Goal: Find specific page/section: Find specific page/section

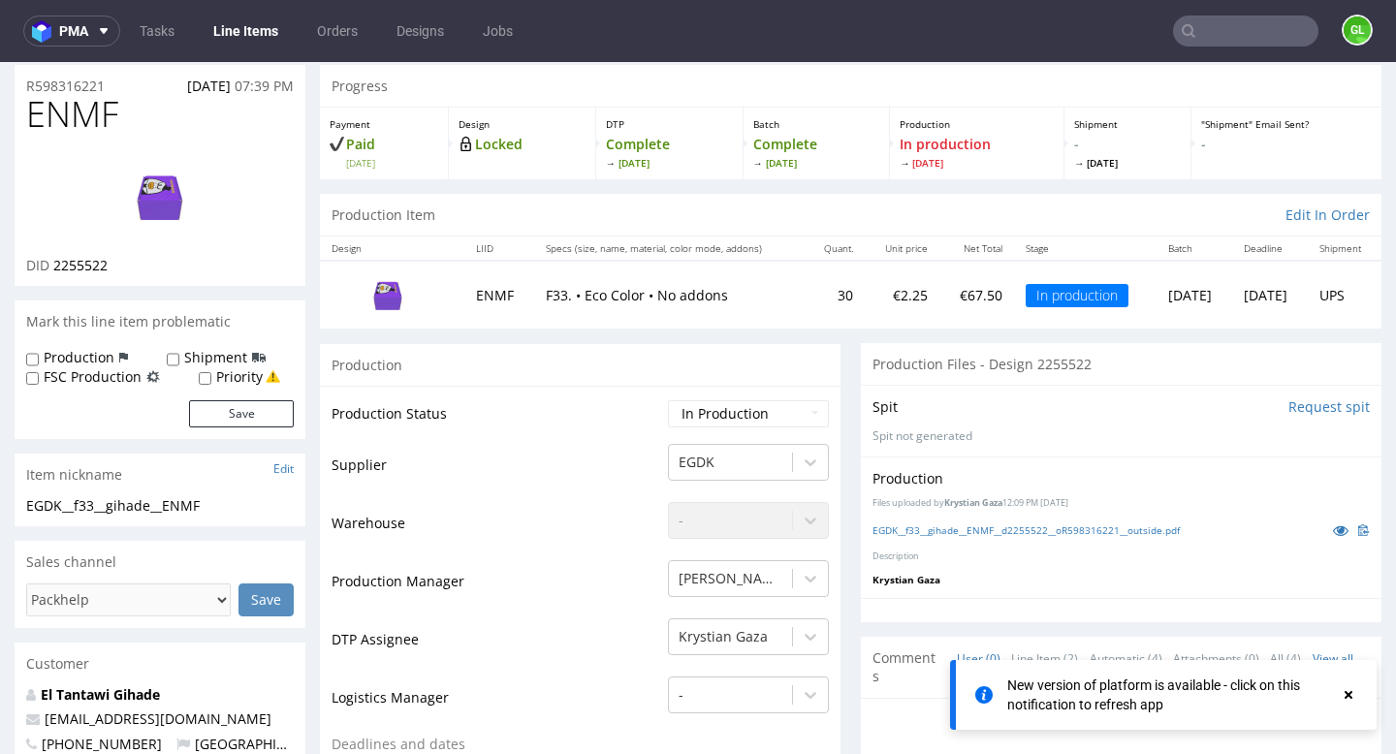
scroll to position [7, 0]
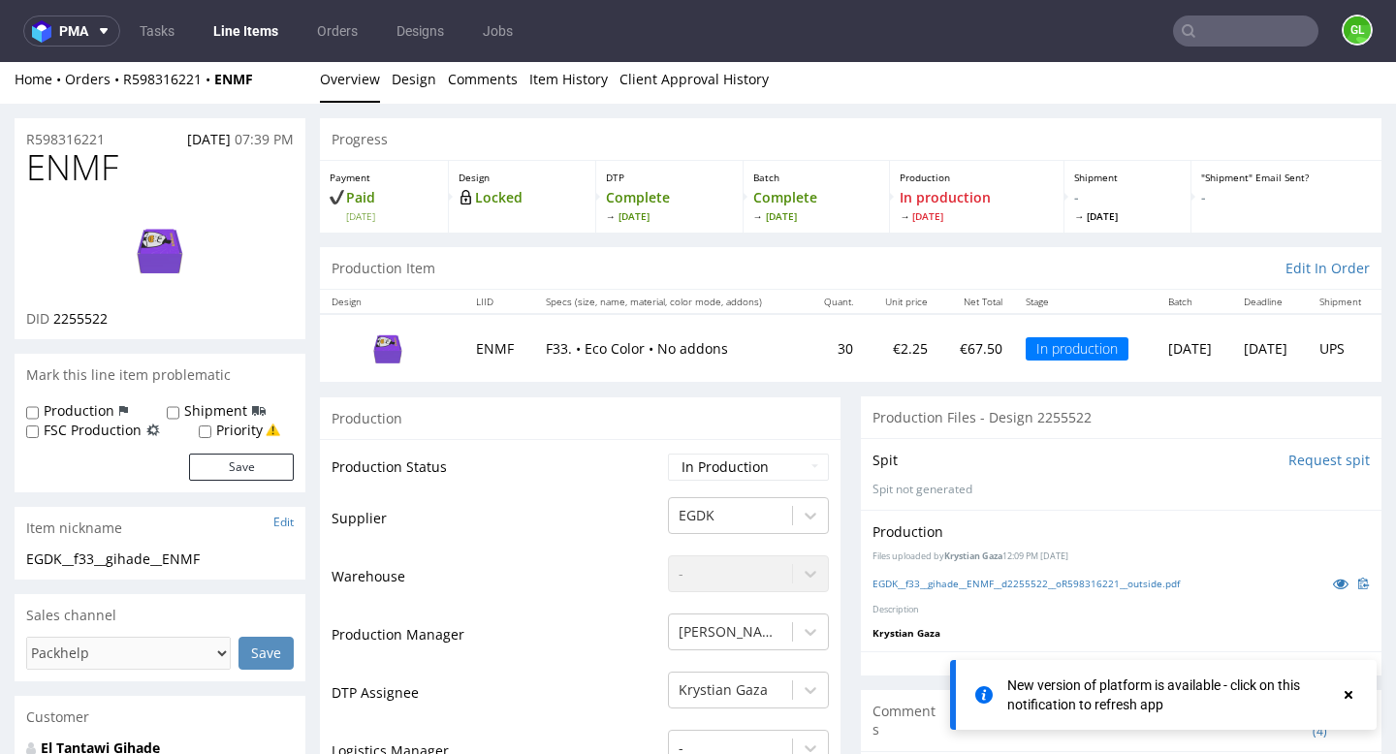
click at [1215, 26] on input "text" at bounding box center [1245, 31] width 145 height 31
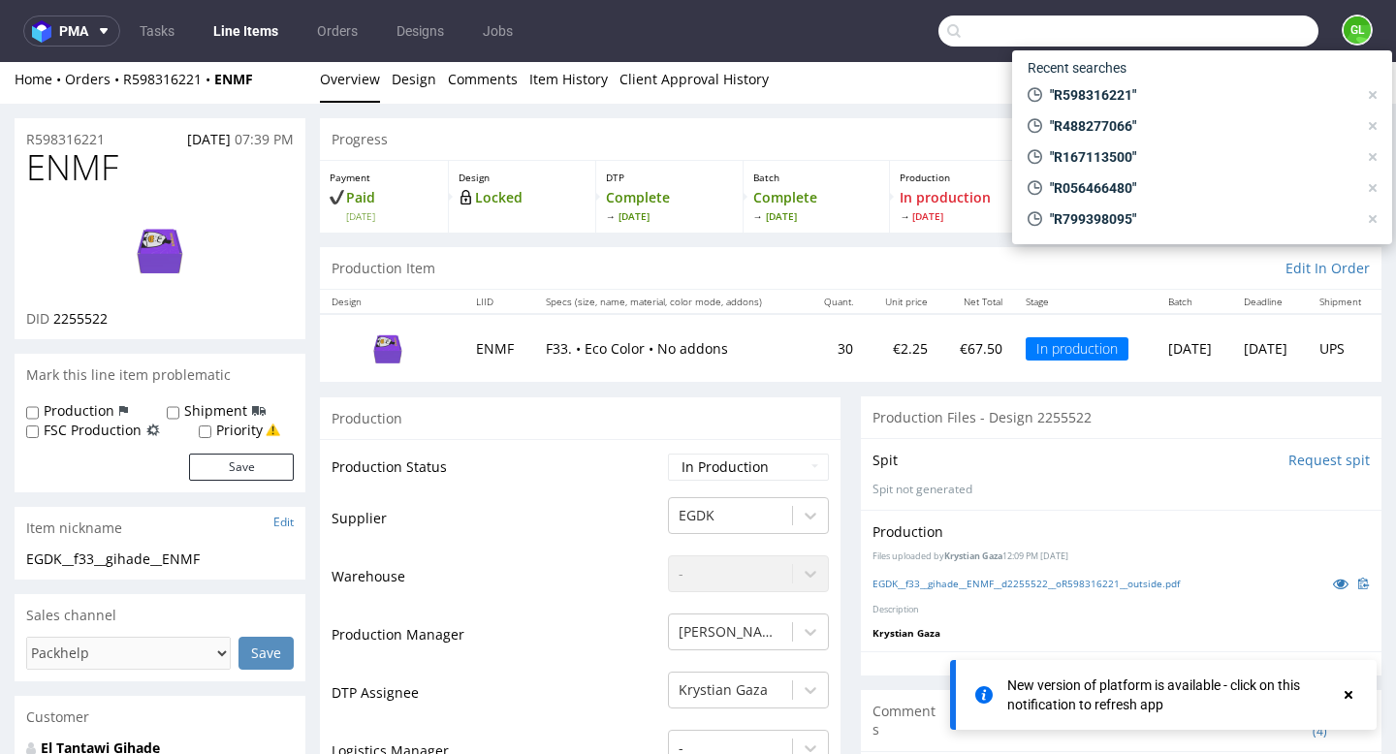
paste input "R383995249"
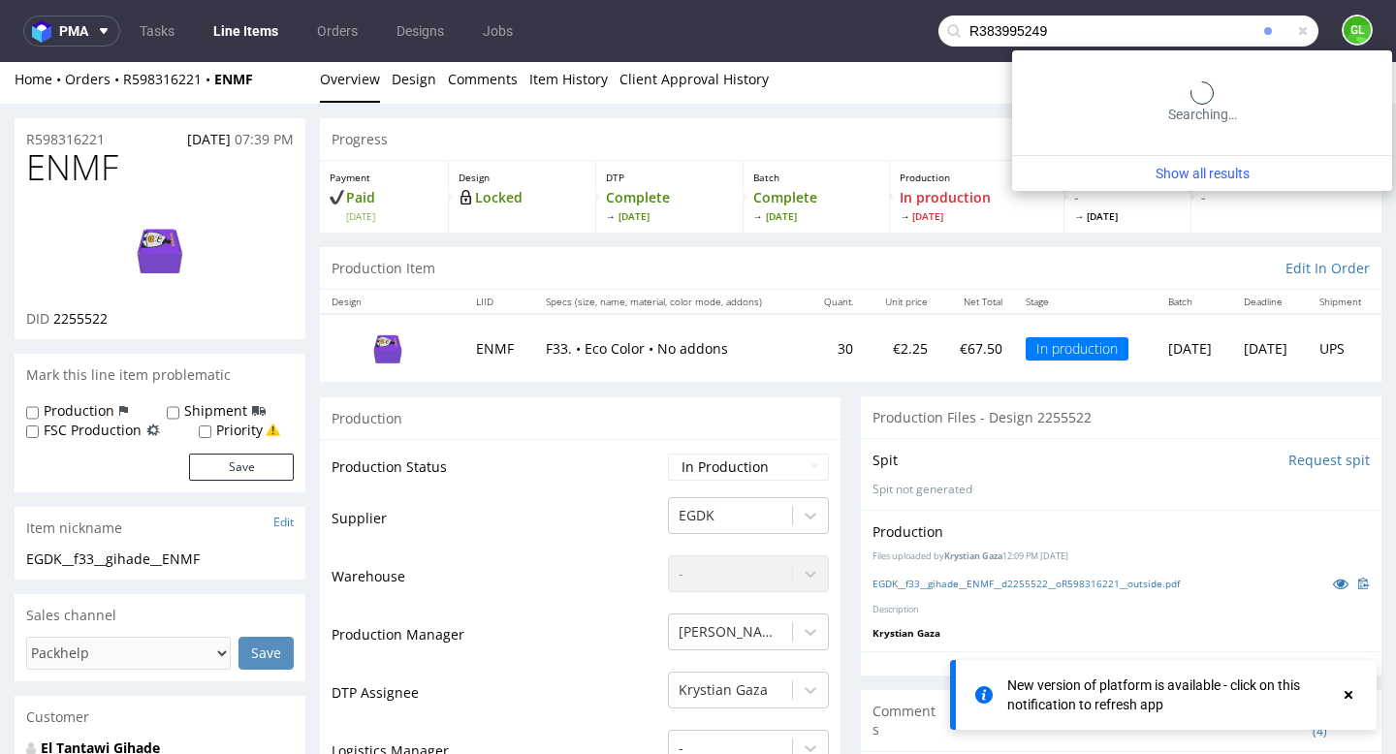
type input "R383995249"
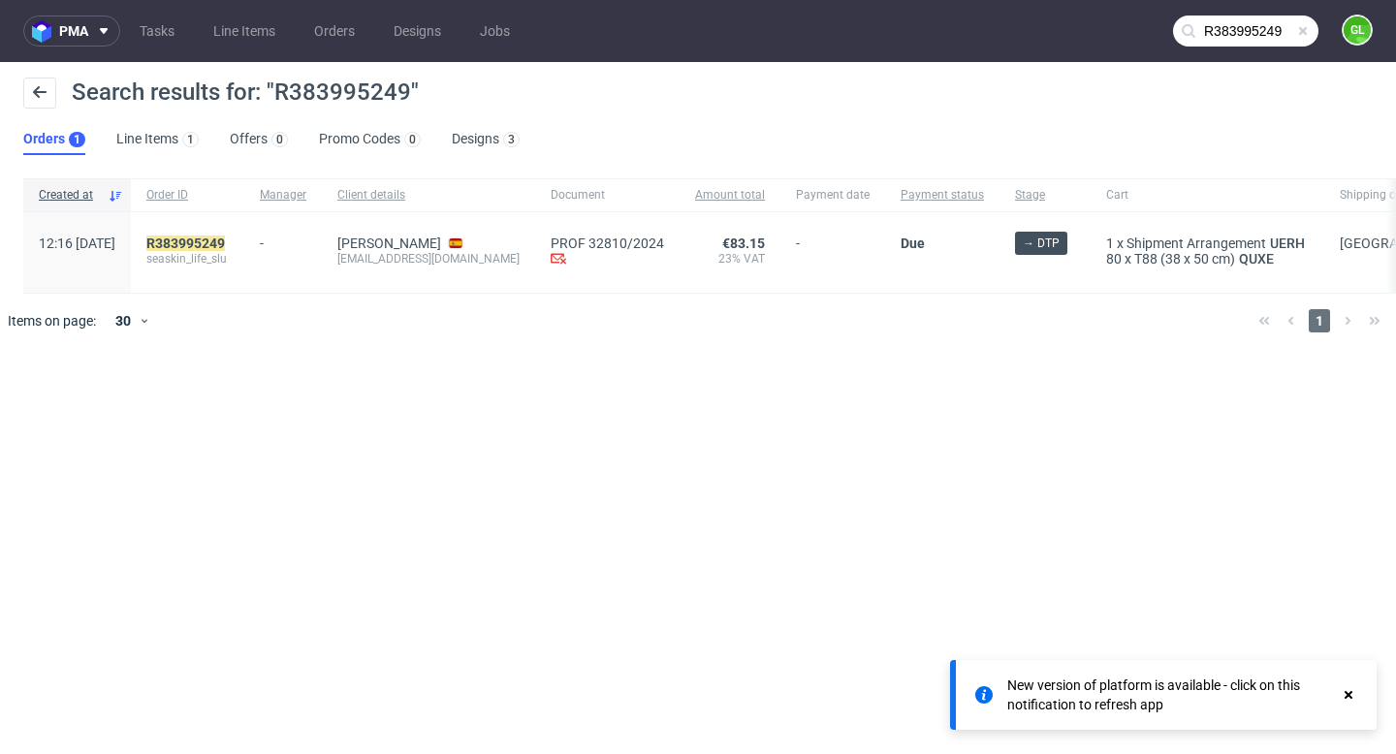
click at [222, 252] on span "seaskin_life_slu" at bounding box center [187, 259] width 82 height 16
click at [219, 241] on mark "R383995249" at bounding box center [185, 244] width 79 height 16
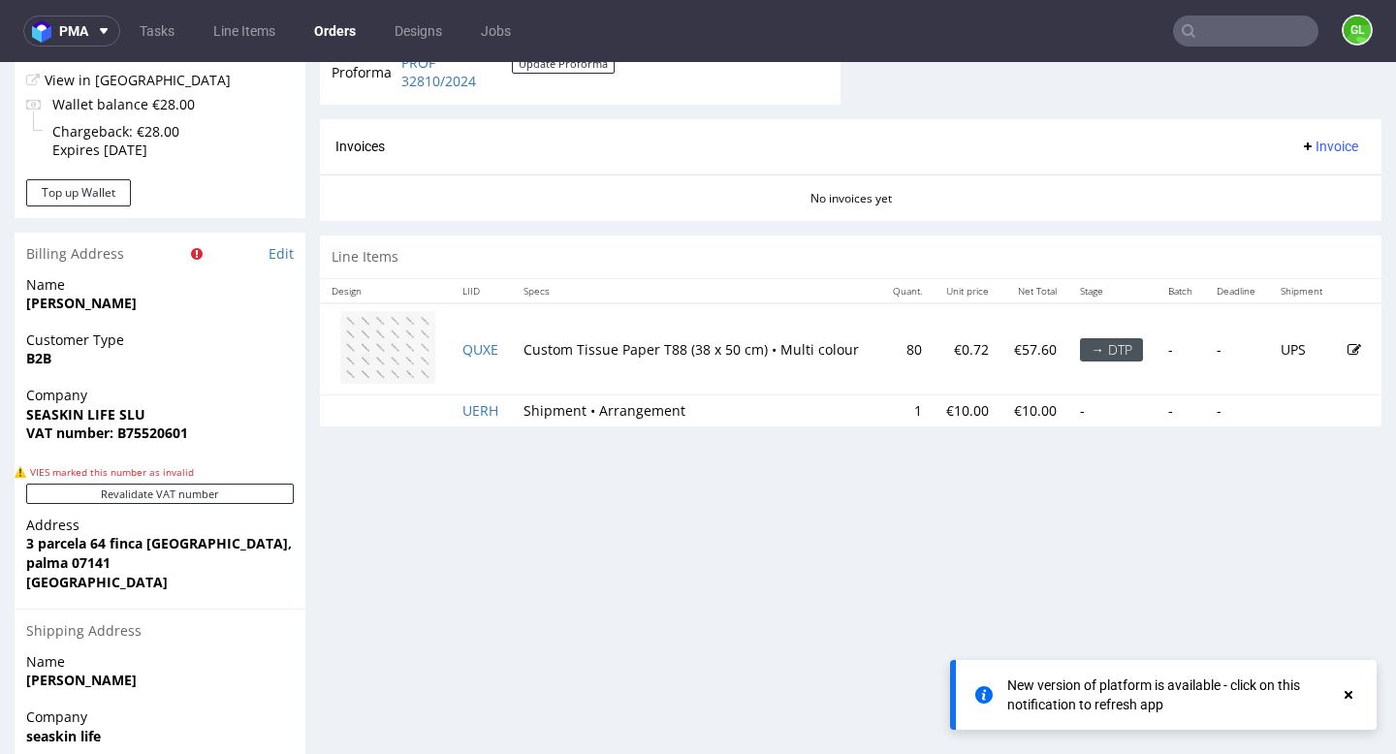
scroll to position [850, 0]
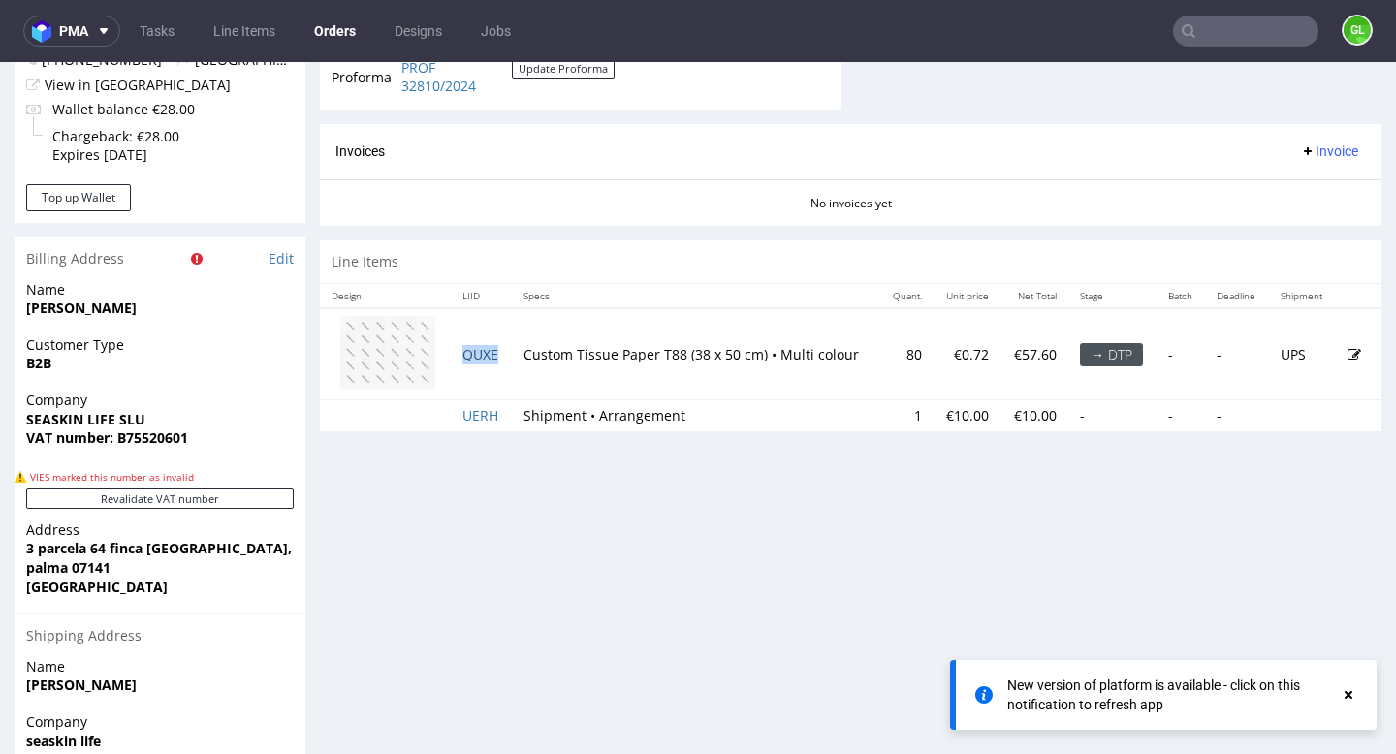
click at [472, 354] on link "QUXE" at bounding box center [481, 354] width 36 height 18
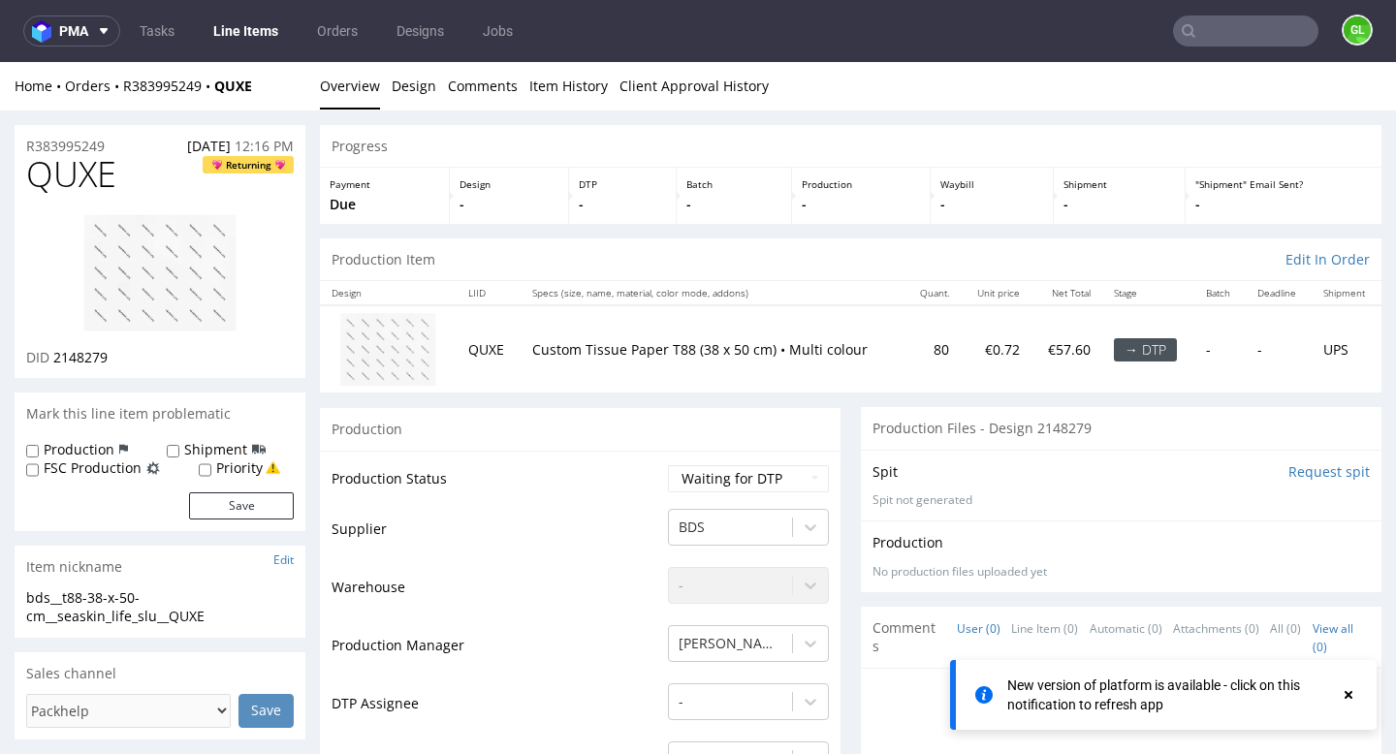
click at [144, 280] on img at bounding box center [159, 272] width 155 height 119
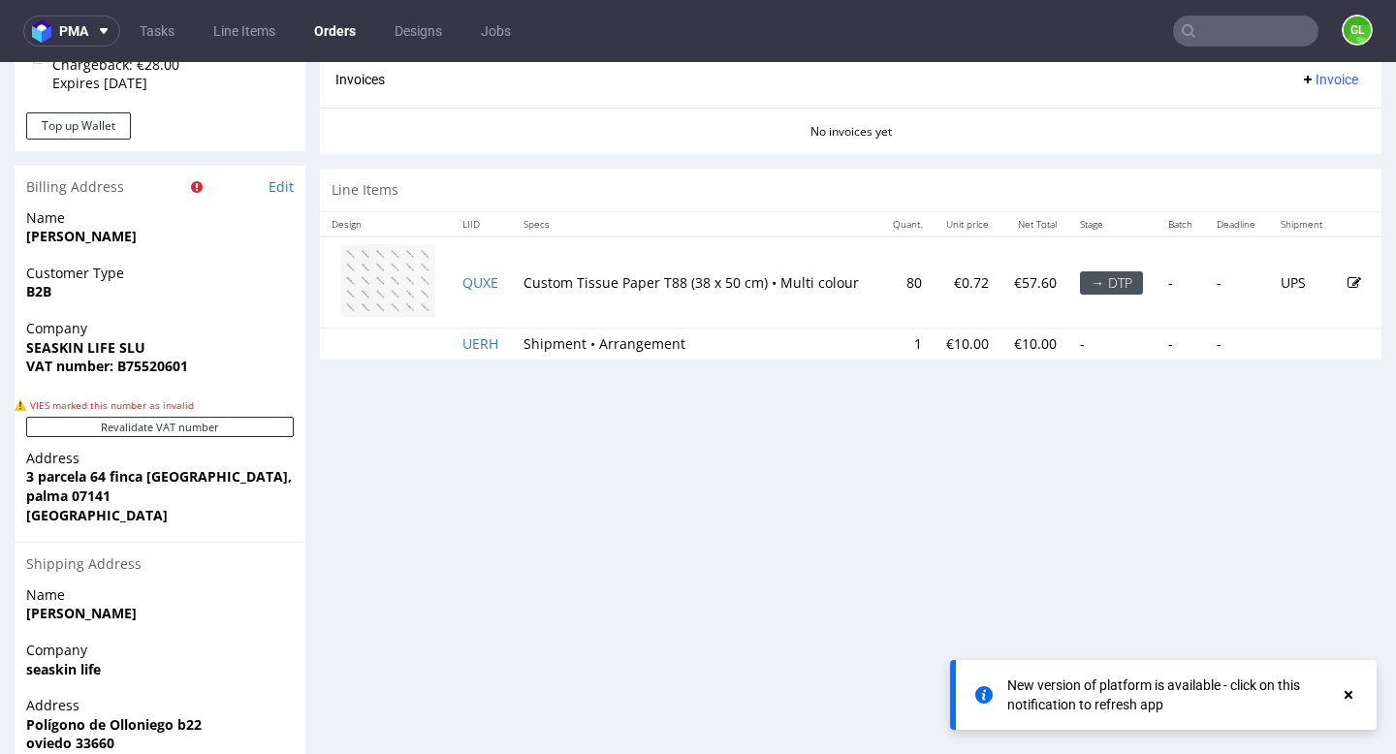
scroll to position [918, 0]
